Goal: Task Accomplishment & Management: Manage account settings

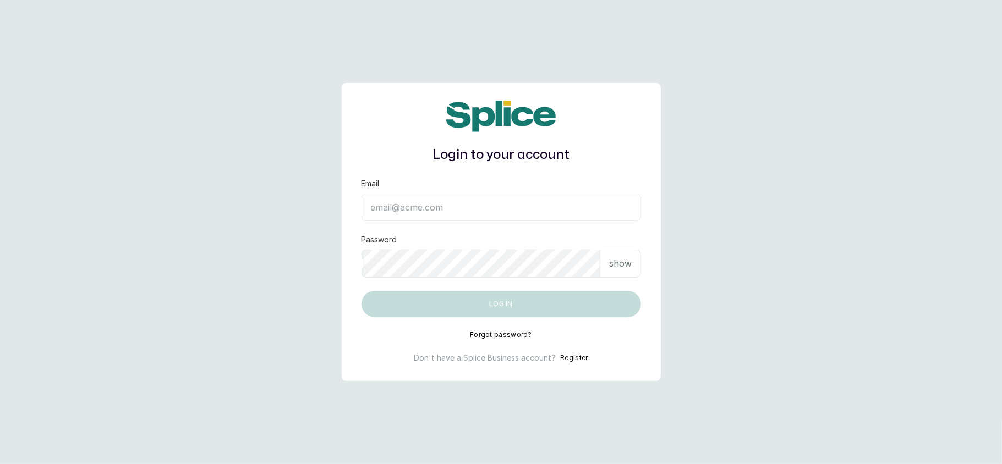
click at [426, 206] on input "Email" at bounding box center [500, 208] width 279 height 28
type input "layo@withsplice.com"
click at [621, 270] on p "show" at bounding box center [620, 263] width 23 height 13
click at [557, 272] on form "Email layo@withsplice.com Password hide Log in" at bounding box center [500, 247] width 279 height 139
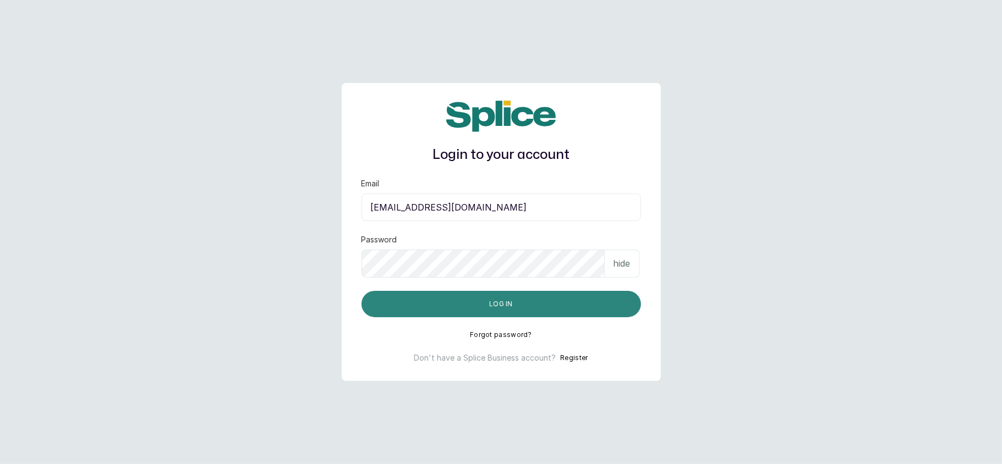
click at [379, 303] on button "Log in" at bounding box center [500, 304] width 279 height 26
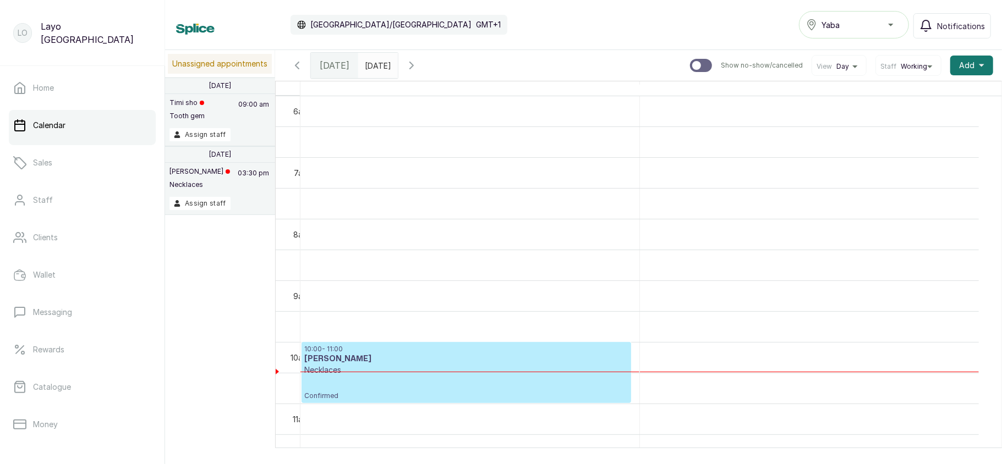
scroll to position [371, 0]
click at [189, 139] on button "Assign staff" at bounding box center [199, 134] width 61 height 13
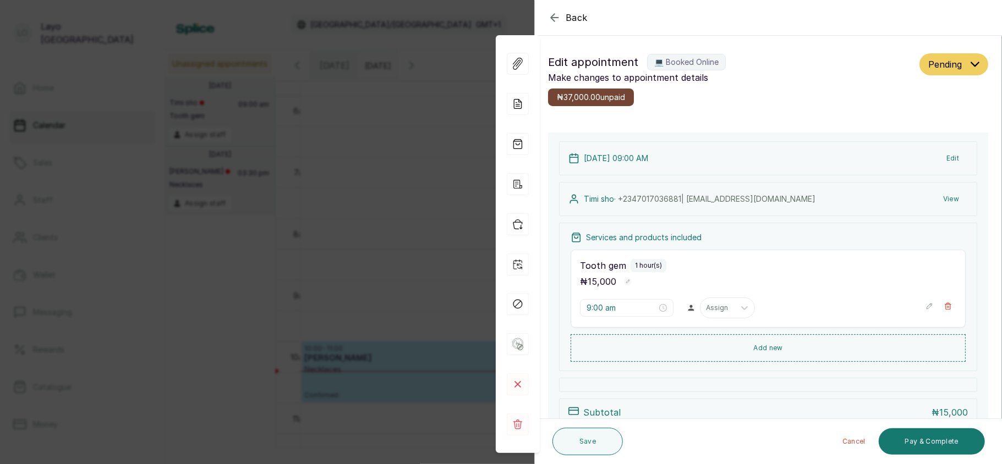
click at [399, 183] on div "Back Appointment Details Edit appointment 💻 Booked Online Make changes to appoi…" at bounding box center [501, 232] width 1002 height 464
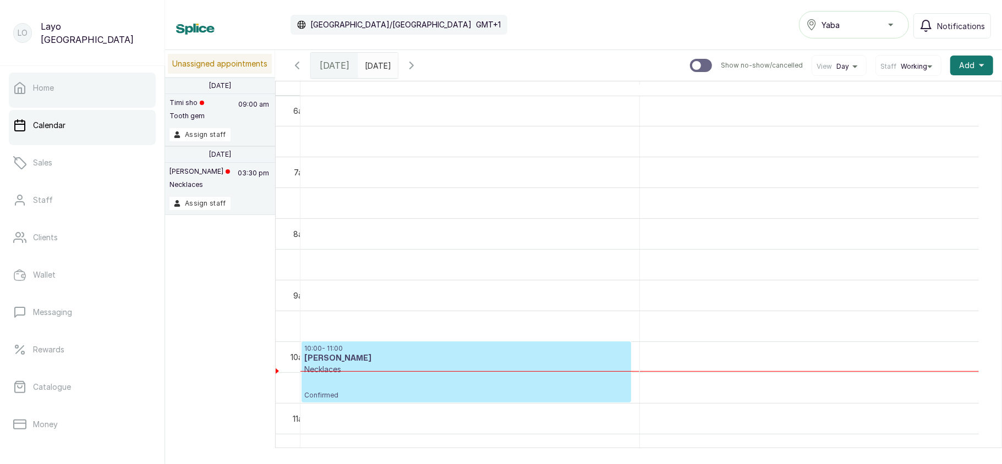
click at [75, 89] on link "Home" at bounding box center [82, 88] width 147 height 31
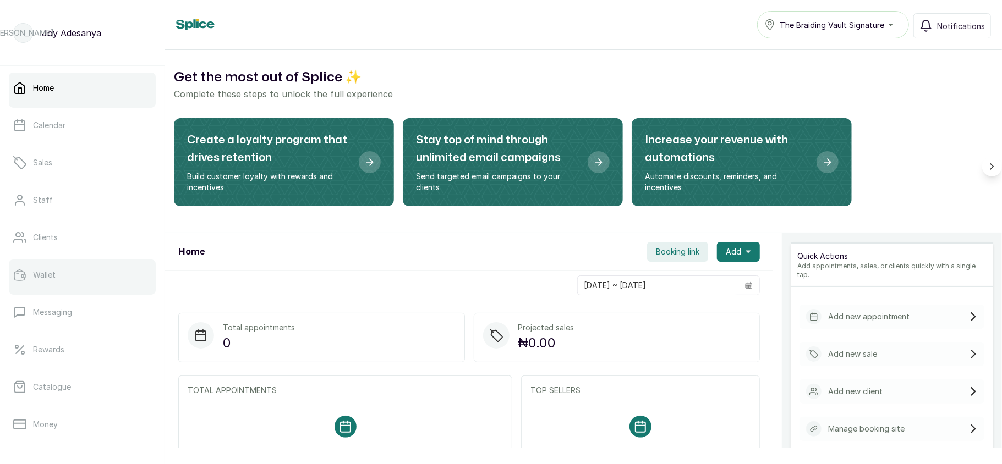
scroll to position [159, 0]
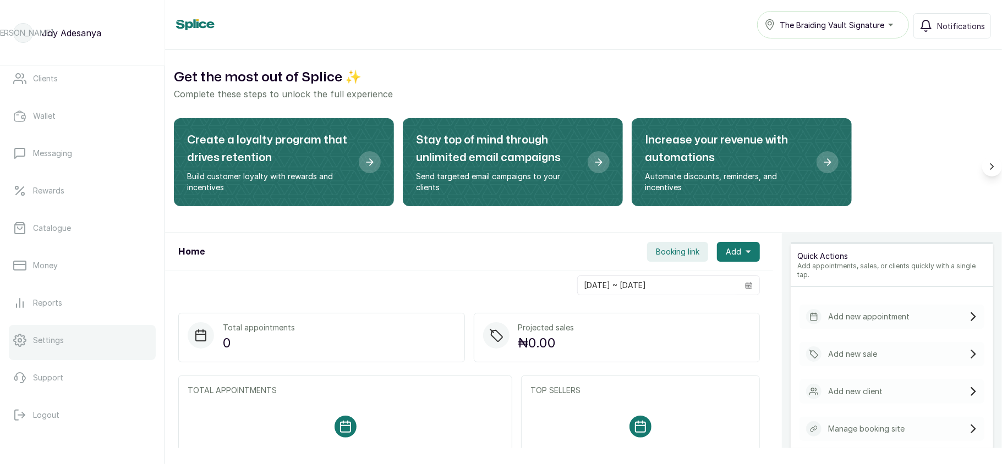
click at [53, 344] on p "Settings" at bounding box center [48, 340] width 31 height 11
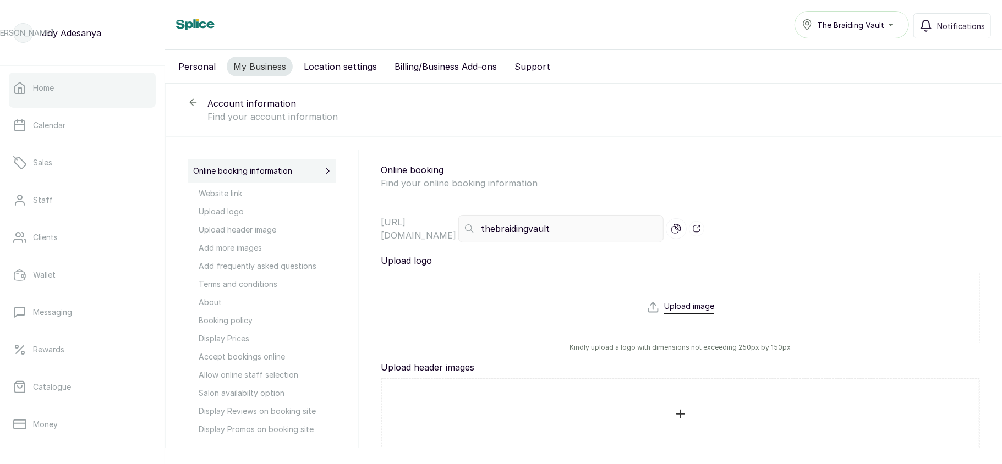
click at [100, 80] on link "Home" at bounding box center [82, 88] width 147 height 31
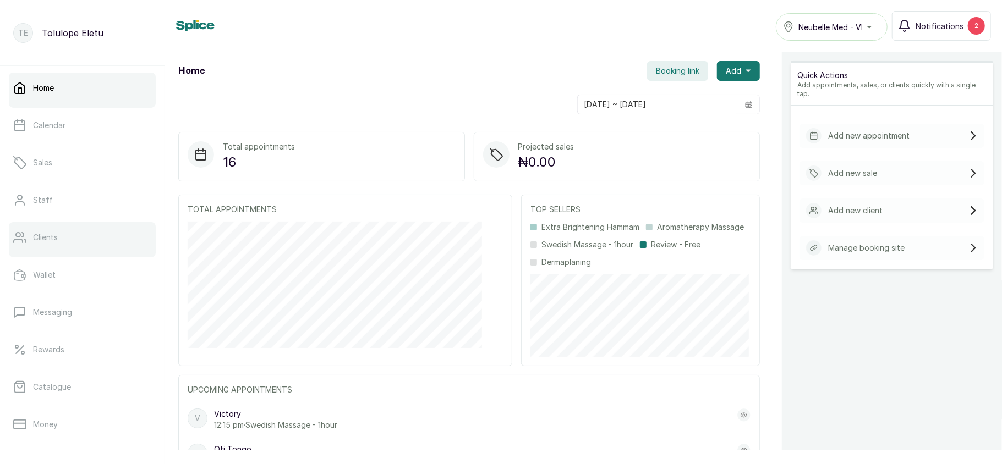
click at [67, 230] on link "Clients" at bounding box center [82, 237] width 147 height 31
